Goal: Navigation & Orientation: Find specific page/section

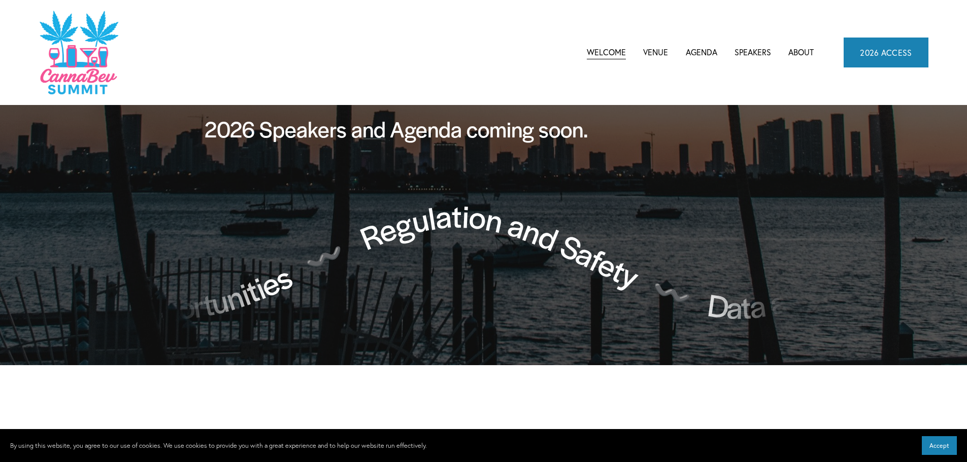
scroll to position [812, 0]
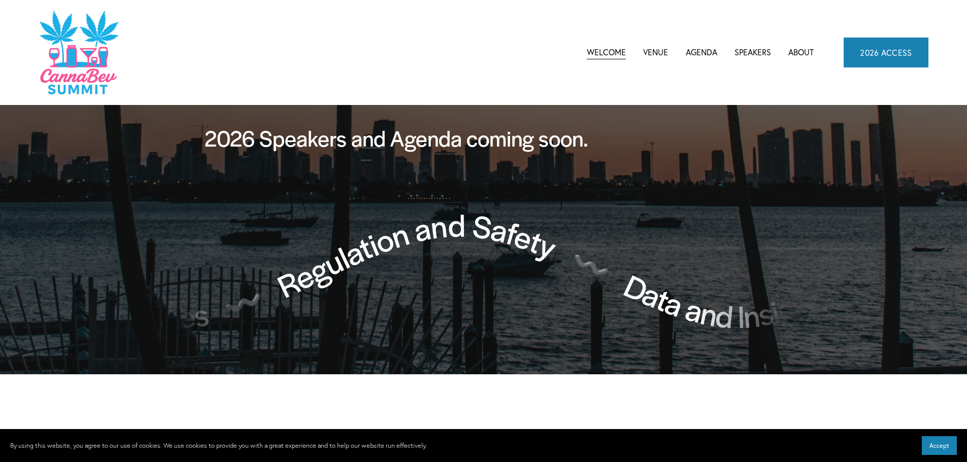
click at [652, 52] on link "Venue" at bounding box center [655, 52] width 25 height 15
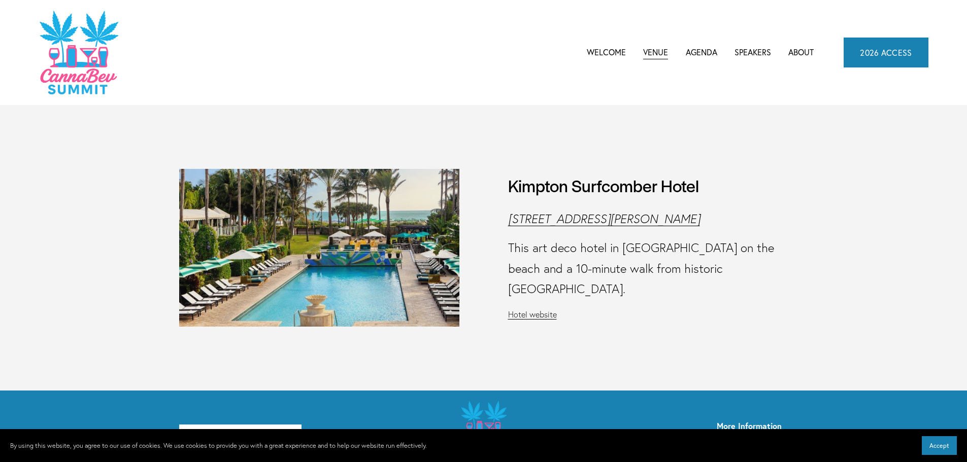
click at [754, 54] on link "Speakers" at bounding box center [752, 52] width 37 height 15
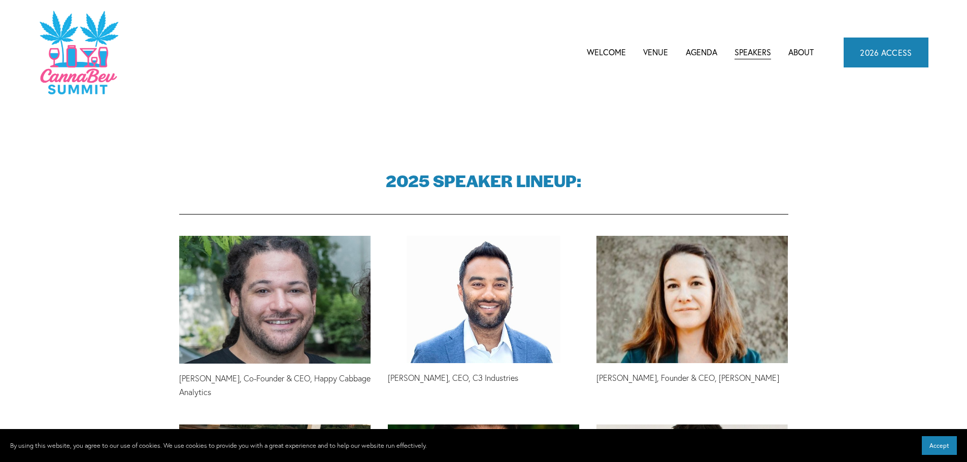
click at [608, 55] on link "Welcome" at bounding box center [606, 52] width 39 height 15
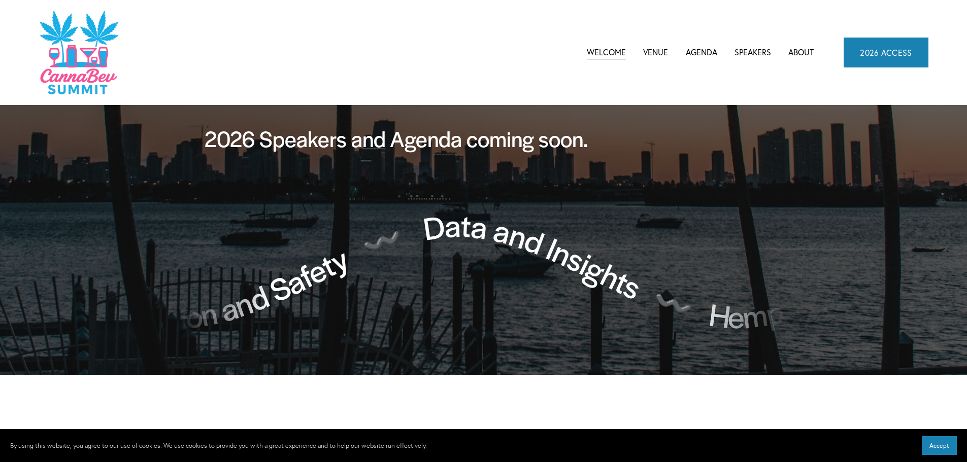
scroll to position [711, 0]
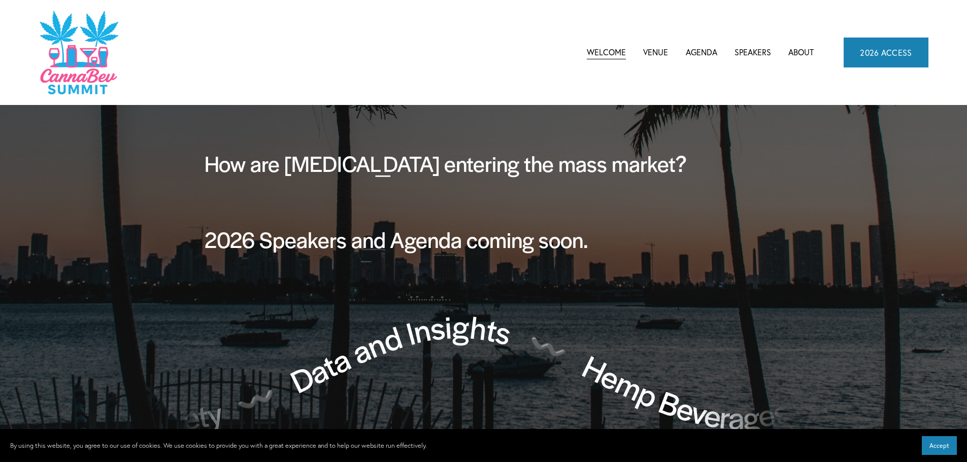
click at [657, 54] on link "Venue" at bounding box center [655, 52] width 25 height 15
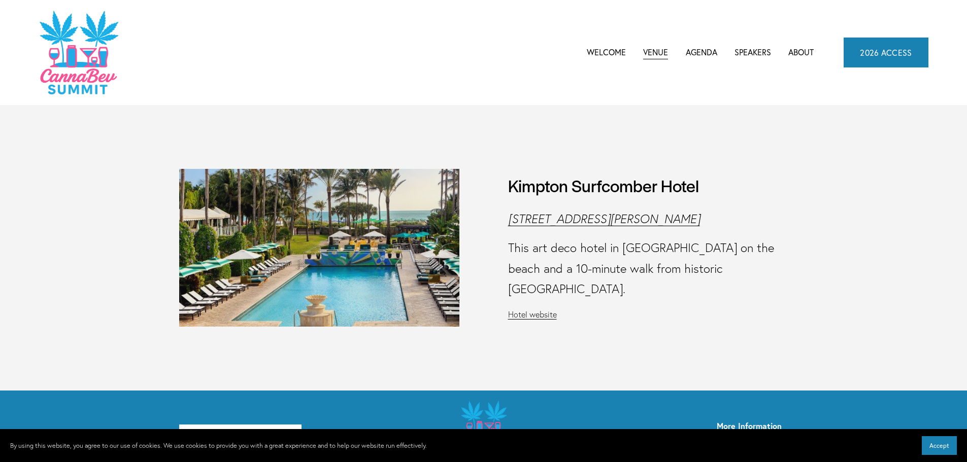
click at [691, 52] on span "Agenda" at bounding box center [701, 53] width 31 height 14
click at [0, 0] on span "CannaBev Summit 2026" at bounding box center [0, 0] width 0 height 0
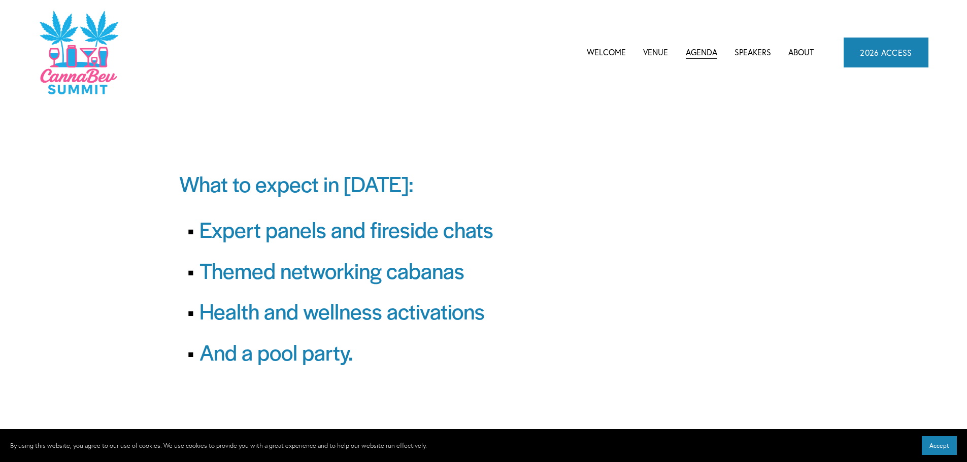
click at [893, 57] on link "2026 ACCESS" at bounding box center [886, 52] width 85 height 29
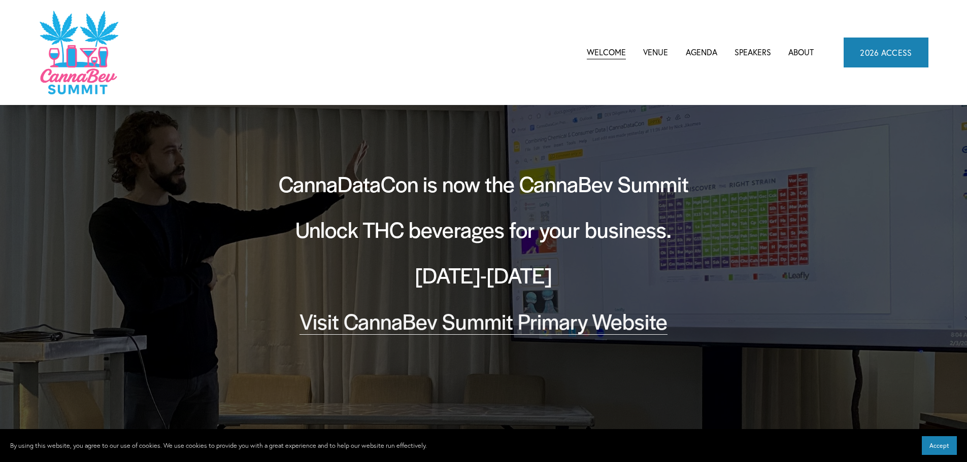
click at [402, 326] on link "Visit CannaBev Summit Primary Website" at bounding box center [483, 321] width 368 height 30
